Goal: Find specific page/section: Find specific page/section

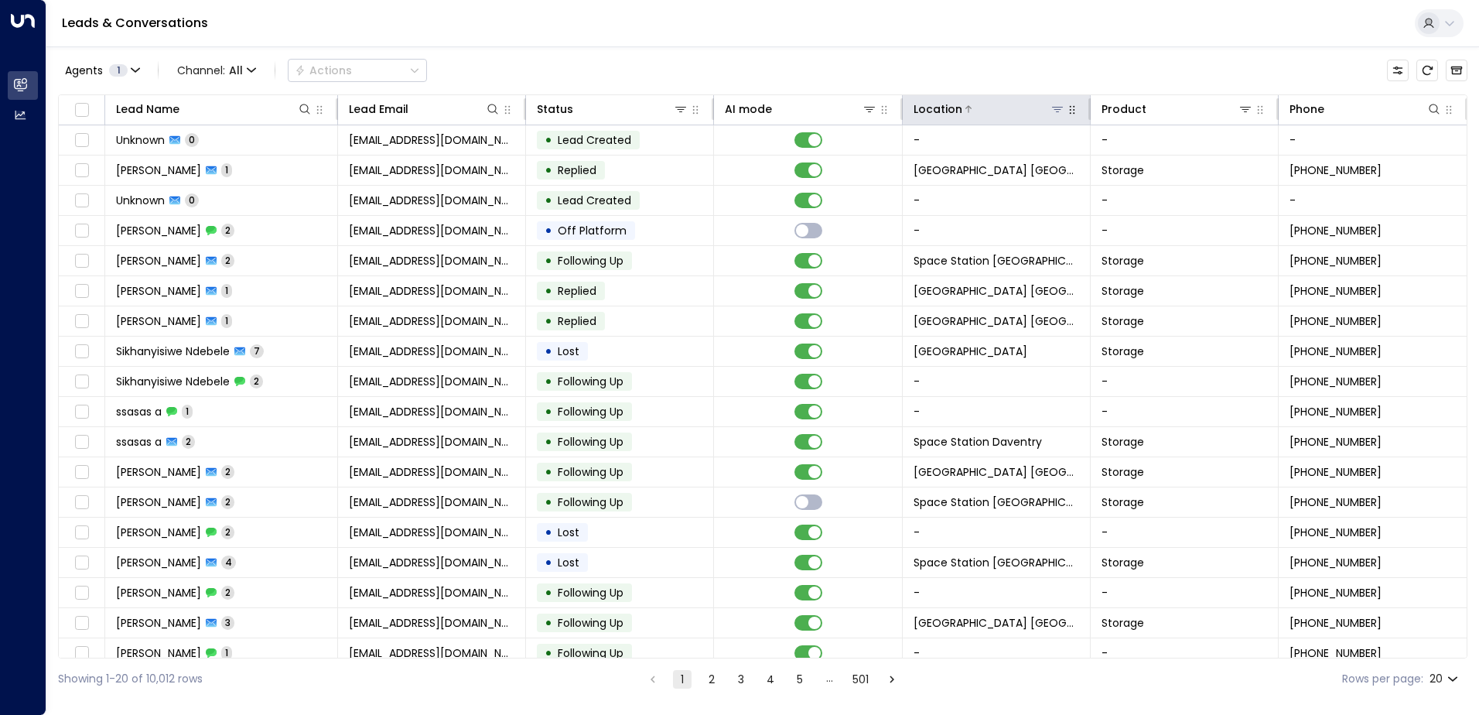
click at [1053, 106] on icon at bounding box center [1057, 109] width 12 height 12
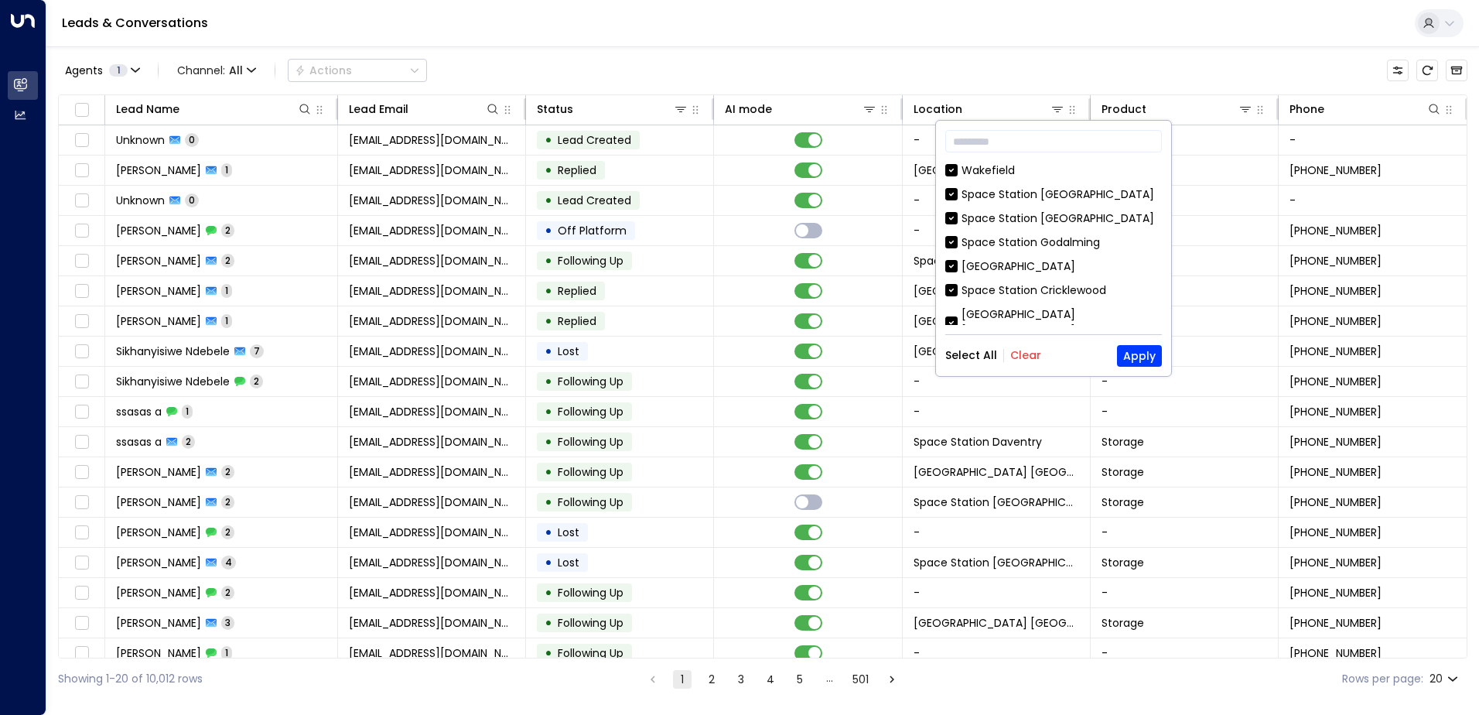
click at [1034, 353] on button "Clear" at bounding box center [1025, 355] width 31 height 12
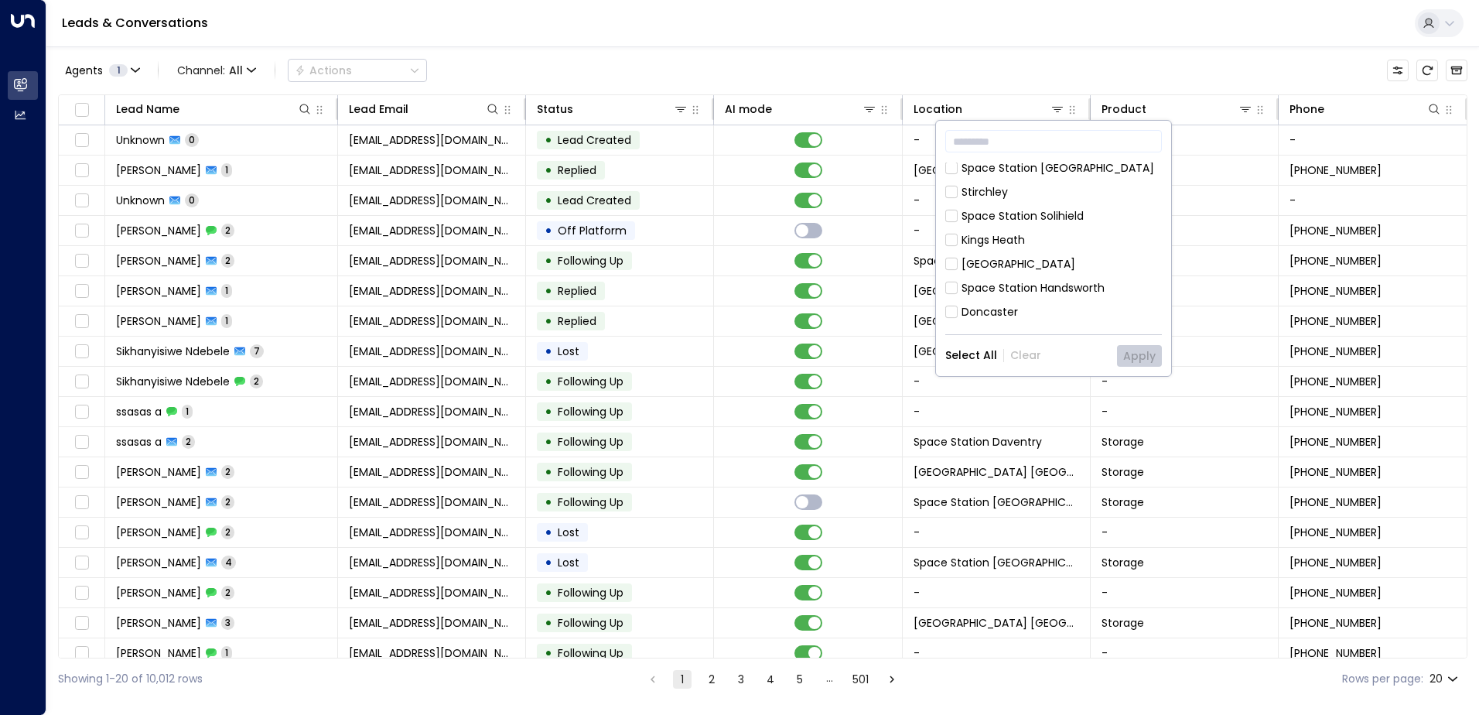
scroll to position [464, 0]
click at [1074, 339] on div "[GEOGRAPHIC_DATA] [GEOGRAPHIC_DATA]" at bounding box center [1061, 355] width 200 height 32
click at [1137, 357] on button "Apply" at bounding box center [1139, 356] width 45 height 22
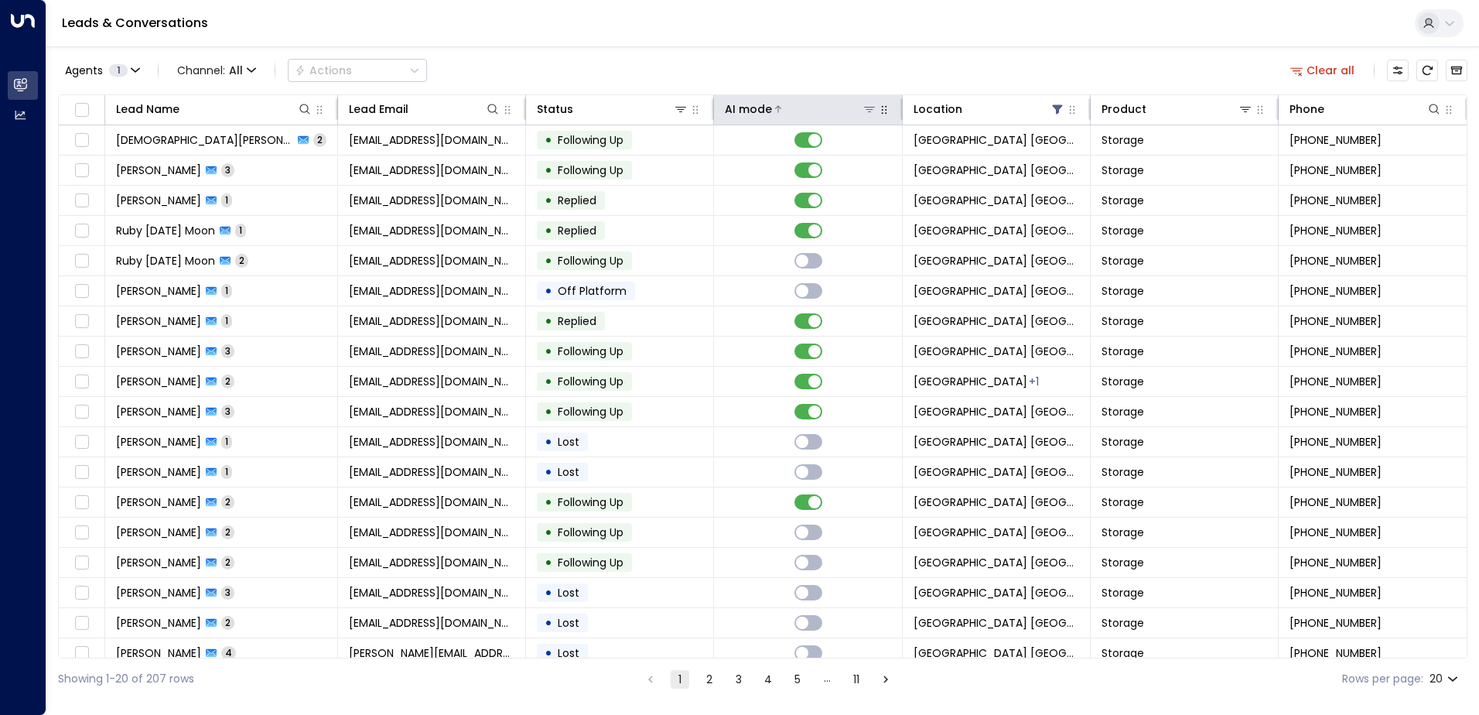
click at [772, 103] on div at bounding box center [824, 108] width 104 height 15
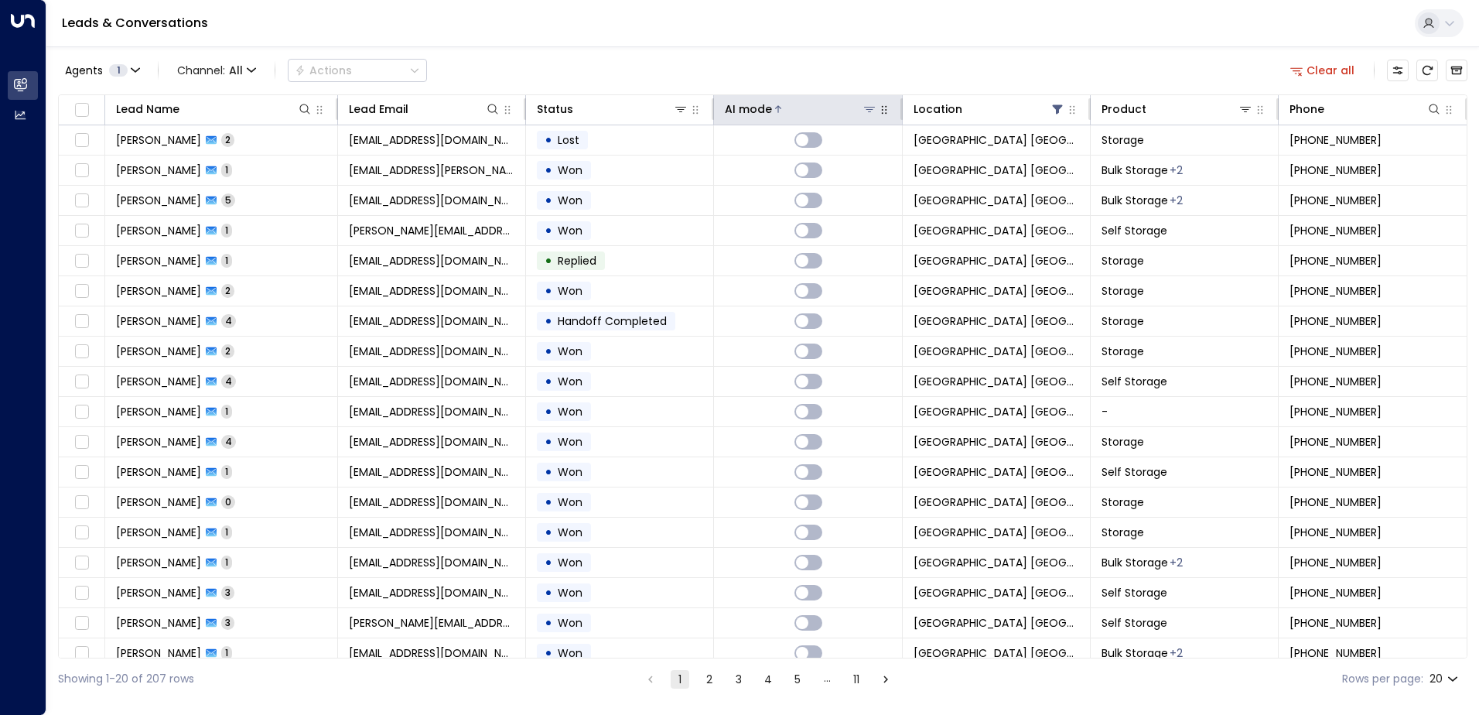
click at [772, 103] on div at bounding box center [824, 108] width 104 height 15
